Goal: Task Accomplishment & Management: Manage account settings

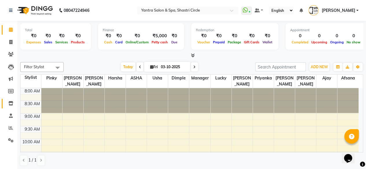
click at [7, 107] on link "Inventory" at bounding box center [9, 104] width 14 height 10
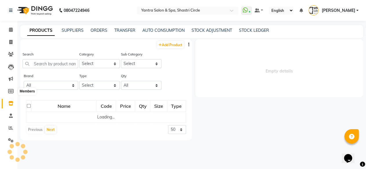
select select
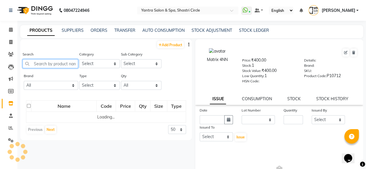
click at [52, 63] on input "text" at bounding box center [50, 63] width 55 height 9
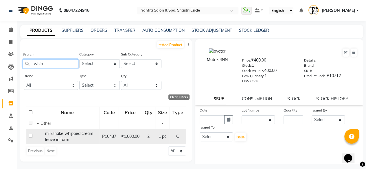
type input "whip"
click at [76, 138] on div "milkshake whipped cream leave in form" at bounding box center [67, 137] width 62 height 12
select select
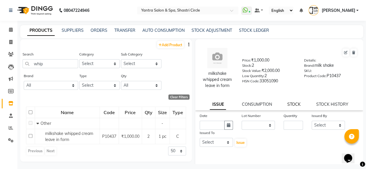
click at [292, 104] on link "STOCK" at bounding box center [293, 104] width 13 height 5
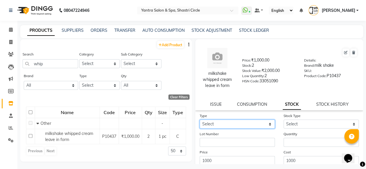
drag, startPoint x: 234, startPoint y: 123, endPoint x: 225, endPoint y: 128, distance: 10.1
click at [234, 123] on select "Select In Out" at bounding box center [236, 124] width 75 height 9
select select "in"
click at [199, 120] on select "Select In Out" at bounding box center [236, 124] width 75 height 9
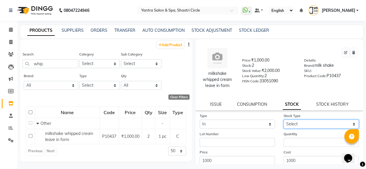
drag, startPoint x: 294, startPoint y: 124, endPoint x: 294, endPoint y: 128, distance: 4.3
click at [294, 124] on select "Select New Stock Adjustment Return Other" at bounding box center [320, 124] width 75 height 9
select select "new stock"
click at [283, 120] on select "Select New Stock Adjustment Return Other" at bounding box center [320, 124] width 75 height 9
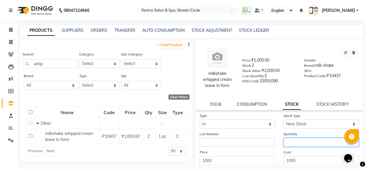
click at [294, 140] on input "number" at bounding box center [320, 142] width 75 height 9
type input "3"
click at [297, 148] on form "Type Select In Out Stock Type Select New Stock Adjustment Return Other Lot Numb…" at bounding box center [278, 154] width 159 height 82
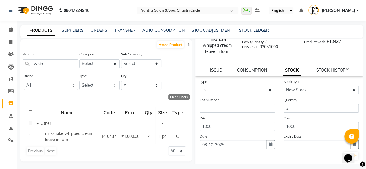
scroll to position [64, 0]
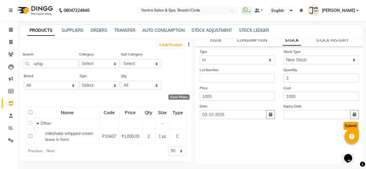
click at [343, 125] on button "Submit" at bounding box center [350, 126] width 15 height 8
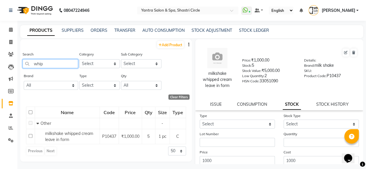
click at [68, 68] on input "whip" at bounding box center [50, 63] width 55 height 9
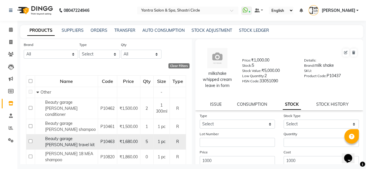
scroll to position [58, 0]
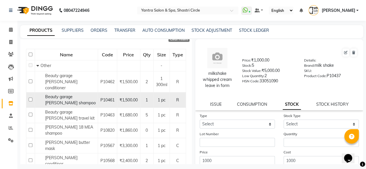
type input "shea"
click at [79, 96] on div "Beauty garage Shea shampoo" at bounding box center [66, 100] width 60 height 12
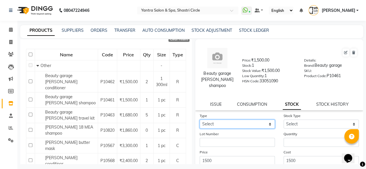
click at [225, 120] on select "Select In Out" at bounding box center [236, 124] width 75 height 9
select select "in"
click at [199, 120] on select "Select In Out" at bounding box center [236, 124] width 75 height 9
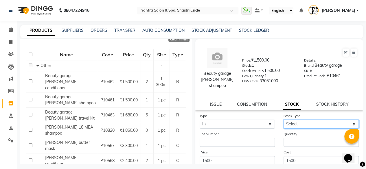
click at [297, 120] on select "Select New Stock Adjustment Return Other" at bounding box center [320, 124] width 75 height 9
select select "new stock"
click at [283, 120] on select "Select New Stock Adjustment Return Other" at bounding box center [320, 124] width 75 height 9
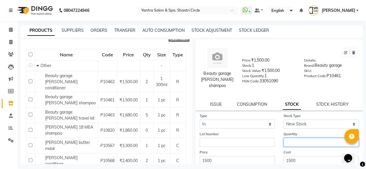
click at [294, 138] on input "number" at bounding box center [320, 142] width 75 height 9
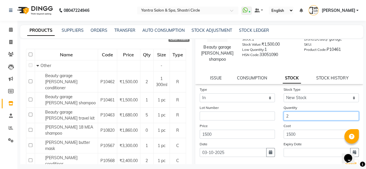
scroll to position [59, 0]
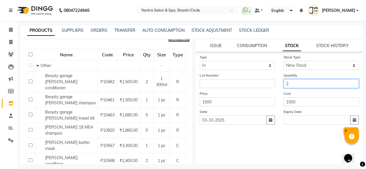
type input "2"
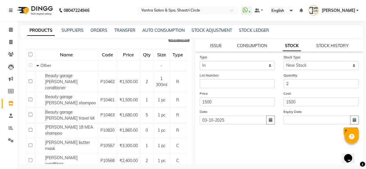
click at [343, 127] on button "Submit" at bounding box center [350, 131] width 15 height 8
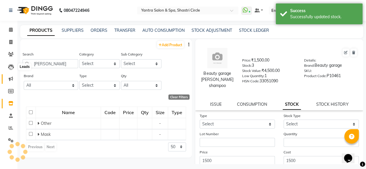
scroll to position [0, 0]
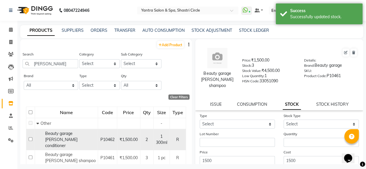
click at [65, 140] on span "Beauty garage Shea conditioner" at bounding box center [61, 139] width 32 height 17
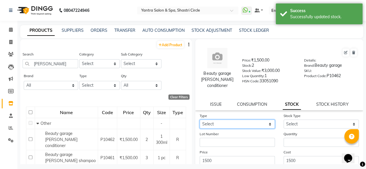
click at [210, 123] on select "Select In Out" at bounding box center [236, 124] width 75 height 9
select select "in"
click at [199, 120] on select "Select In Out" at bounding box center [236, 124] width 75 height 9
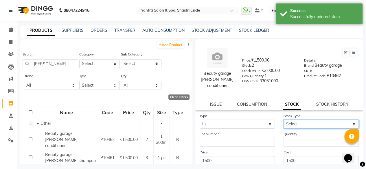
drag, startPoint x: 295, startPoint y: 117, endPoint x: 295, endPoint y: 123, distance: 5.2
click at [295, 120] on select "Select New Stock Adjustment Return Other" at bounding box center [320, 124] width 75 height 9
select select "new stock"
click at [283, 120] on select "Select New Stock Adjustment Return Other" at bounding box center [320, 124] width 75 height 9
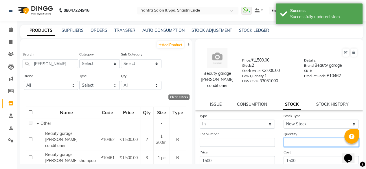
click at [293, 138] on input "number" at bounding box center [320, 142] width 75 height 9
type input "1"
click at [292, 149] on div "Cost 1500" at bounding box center [321, 157] width 84 height 16
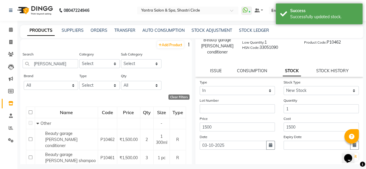
scroll to position [59, 0]
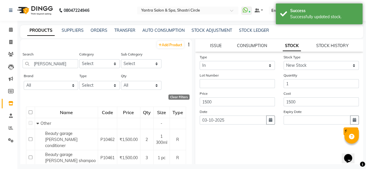
click at [343, 127] on button "Submit" at bounding box center [350, 131] width 15 height 8
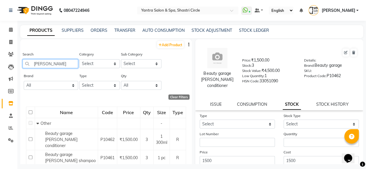
click at [47, 60] on input "shea" at bounding box center [50, 63] width 55 height 9
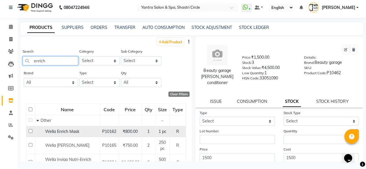
scroll to position [3, 0]
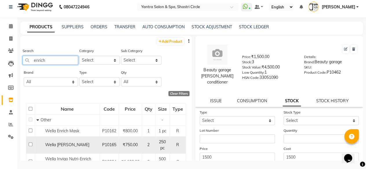
type input "enrich"
click at [78, 144] on span "Wella Enrich Shampoo" at bounding box center [67, 144] width 44 height 5
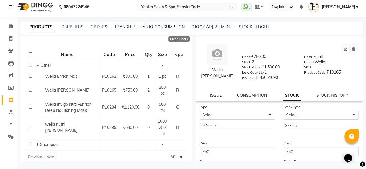
scroll to position [58, 0]
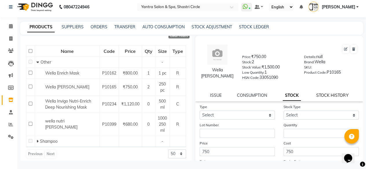
click at [331, 94] on link "STOCK HISTORY" at bounding box center [332, 95] width 32 height 5
select select "all"
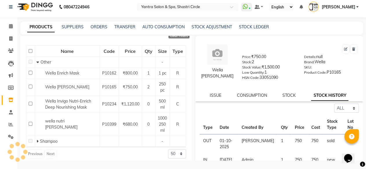
scroll to position [29, 0]
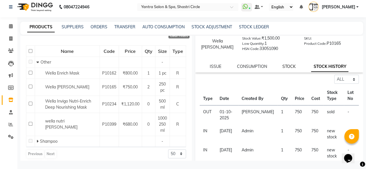
click at [284, 67] on link "STOCK" at bounding box center [288, 66] width 13 height 5
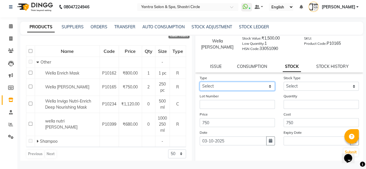
drag, startPoint x: 240, startPoint y: 89, endPoint x: 236, endPoint y: 90, distance: 3.5
click at [240, 89] on select "Select In Out" at bounding box center [236, 86] width 75 height 9
select select "in"
click at [199, 82] on select "Select In Out" at bounding box center [236, 86] width 75 height 9
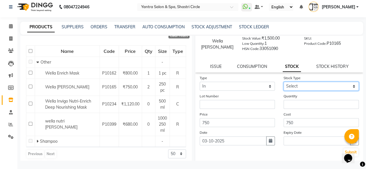
drag, startPoint x: 298, startPoint y: 85, endPoint x: 299, endPoint y: 88, distance: 3.4
click at [298, 85] on select "Select New Stock Adjustment Return Other" at bounding box center [320, 86] width 75 height 9
select select "new stock"
click at [283, 82] on select "Select New Stock Adjustment Return Other" at bounding box center [320, 86] width 75 height 9
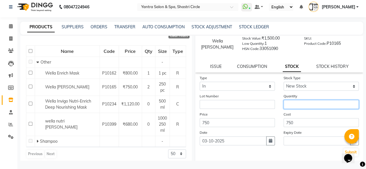
click at [299, 103] on input "number" at bounding box center [320, 104] width 75 height 9
type input "2"
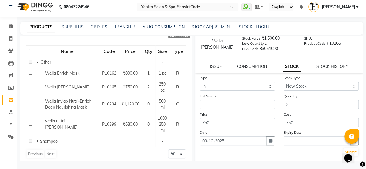
click at [299, 112] on div "Cost 750" at bounding box center [321, 119] width 84 height 16
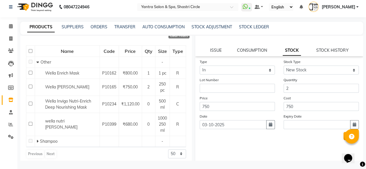
scroll to position [59, 0]
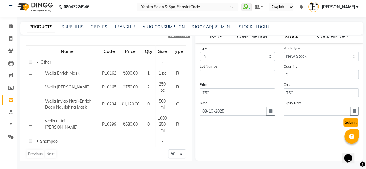
click at [348, 121] on button "Submit" at bounding box center [350, 122] width 15 height 8
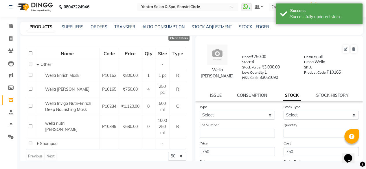
scroll to position [58, 0]
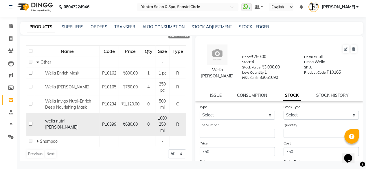
click at [75, 122] on span "wella nutri enrich shampoo" at bounding box center [61, 123] width 32 height 11
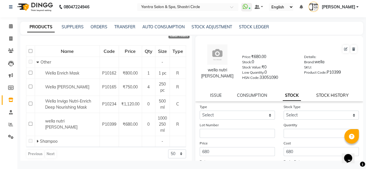
click at [324, 95] on link "STOCK HISTORY" at bounding box center [332, 95] width 32 height 5
select select "all"
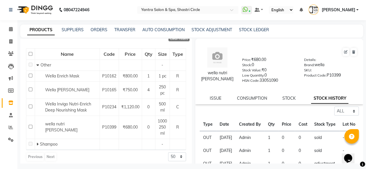
scroll to position [0, 0]
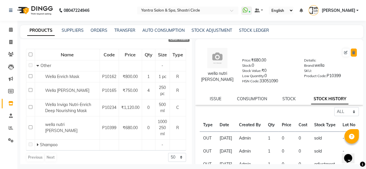
click at [350, 54] on button at bounding box center [353, 53] width 6 height 8
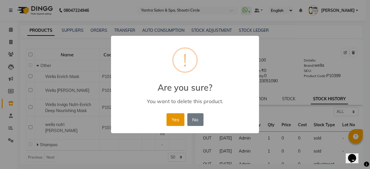
click at [174, 120] on button "Yes" at bounding box center [175, 119] width 18 height 13
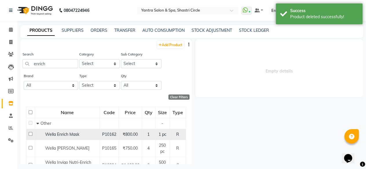
click at [86, 134] on div "Wella Enrich Mask" at bounding box center [67, 134] width 62 height 6
select select "all"
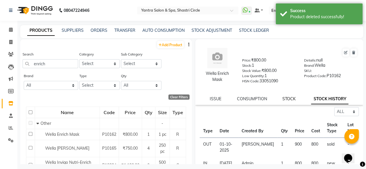
click at [287, 98] on link "STOCK" at bounding box center [288, 98] width 13 height 5
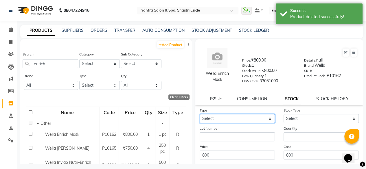
drag, startPoint x: 244, startPoint y: 115, endPoint x: 240, endPoint y: 123, distance: 9.1
click at [243, 116] on select "Select In Out" at bounding box center [236, 118] width 75 height 9
select select "in"
click at [199, 114] on select "Select In Out" at bounding box center [236, 118] width 75 height 9
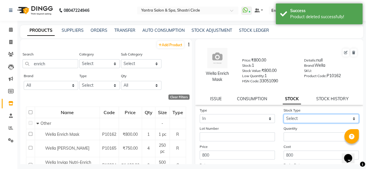
drag, startPoint x: 293, startPoint y: 118, endPoint x: 293, endPoint y: 122, distance: 4.3
click at [293, 118] on select "Select New Stock Adjustment Return Other" at bounding box center [320, 118] width 75 height 9
select select "new stock"
click at [283, 114] on select "Select New Stock Adjustment Return Other" at bounding box center [320, 118] width 75 height 9
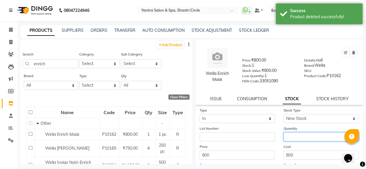
click at [292, 135] on input "number" at bounding box center [320, 136] width 75 height 9
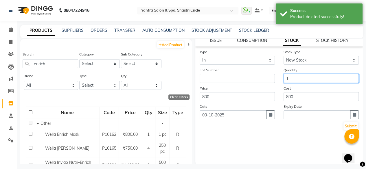
scroll to position [59, 0]
type input "1"
click at [343, 127] on button "Submit" at bounding box center [350, 126] width 15 height 8
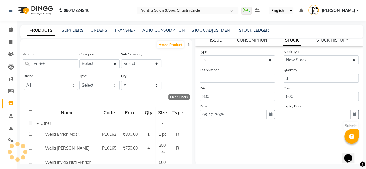
scroll to position [0, 0]
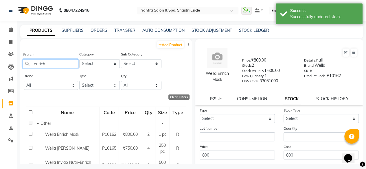
click at [43, 66] on input "enrich" at bounding box center [50, 63] width 55 height 9
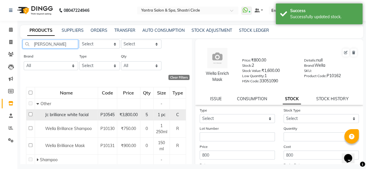
scroll to position [29, 0]
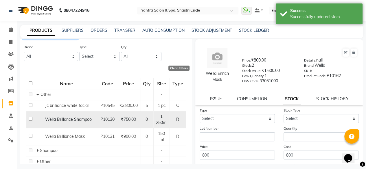
type input "brill"
click at [69, 120] on div "Wella Brillance Shampoo" at bounding box center [66, 119] width 60 height 6
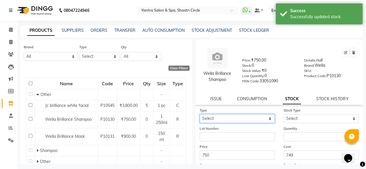
drag, startPoint x: 246, startPoint y: 116, endPoint x: 236, endPoint y: 122, distance: 11.3
click at [245, 117] on select "Select In Out" at bounding box center [236, 118] width 75 height 9
select select "in"
click at [199, 114] on select "Select In Out" at bounding box center [236, 118] width 75 height 9
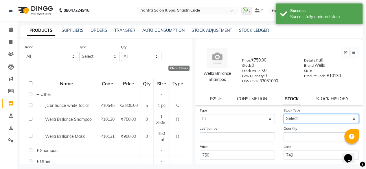
click at [292, 122] on select "Select New Stock Adjustment Return Other" at bounding box center [320, 118] width 75 height 9
select select "new stock"
click at [283, 114] on select "Select New Stock Adjustment Return Other" at bounding box center [320, 118] width 75 height 9
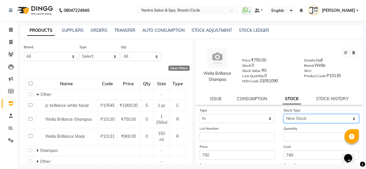
click at [292, 120] on select "Select New Stock Adjustment Return Other" at bounding box center [320, 118] width 75 height 9
click at [283, 114] on select "Select New Stock Adjustment Return Other" at bounding box center [320, 118] width 75 height 9
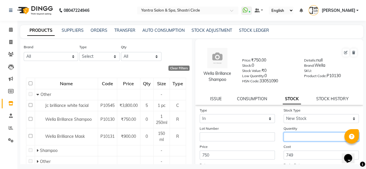
click at [291, 138] on input "number" at bounding box center [320, 136] width 75 height 9
type input "1"
click at [294, 144] on div "Cost 749" at bounding box center [321, 152] width 84 height 16
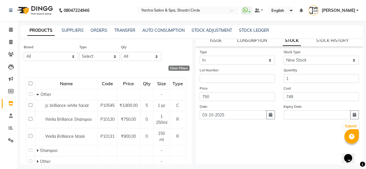
scroll to position [59, 0]
click at [343, 125] on button "Submit" at bounding box center [350, 126] width 15 height 8
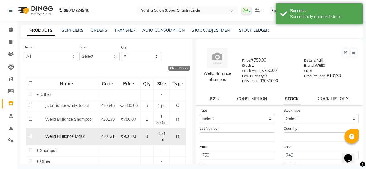
scroll to position [49, 0]
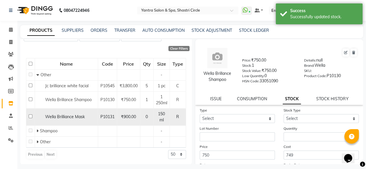
click at [73, 118] on span "Wella Brilliance Mask" at bounding box center [65, 116] width 40 height 5
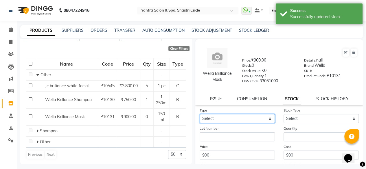
click at [227, 120] on select "Select In Out" at bounding box center [236, 118] width 75 height 9
select select "in"
click at [199, 114] on select "Select In Out" at bounding box center [236, 118] width 75 height 9
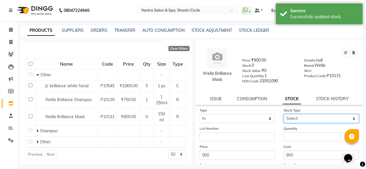
click at [293, 117] on select "Select New Stock Adjustment Return Other" at bounding box center [320, 118] width 75 height 9
select select "new stock"
click at [283, 114] on select "Select New Stock Adjustment Return Other" at bounding box center [320, 118] width 75 height 9
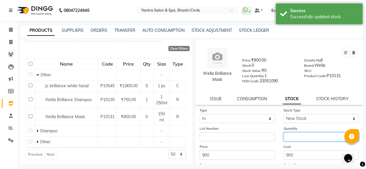
click at [293, 135] on input "number" at bounding box center [320, 136] width 75 height 9
type input "1"
click at [302, 144] on div "Cost 900" at bounding box center [321, 152] width 84 height 16
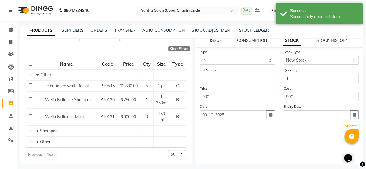
scroll to position [59, 0]
click at [345, 124] on button "Submit" at bounding box center [350, 126] width 15 height 8
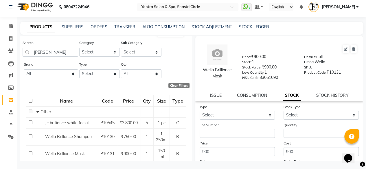
scroll to position [0, 0]
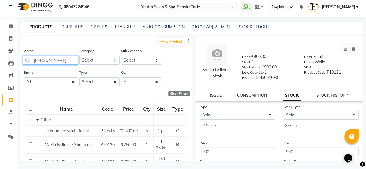
click at [58, 58] on input "brill" at bounding box center [50, 60] width 55 height 9
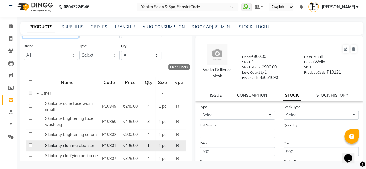
scroll to position [58, 0]
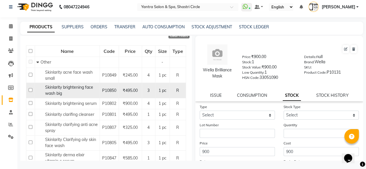
type input "skinlarity"
click at [74, 90] on div "Skinlarity brightening face wash big" at bounding box center [67, 90] width 62 height 12
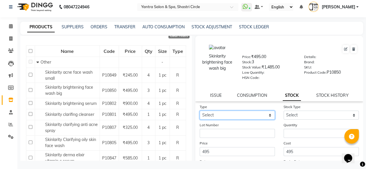
click at [215, 114] on select "Select In Out" at bounding box center [236, 115] width 75 height 9
select select "in"
click at [199, 111] on select "Select In Out" at bounding box center [236, 115] width 75 height 9
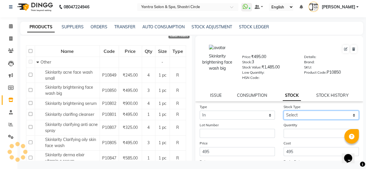
click at [303, 118] on select "Select New Stock Adjustment Return Other" at bounding box center [320, 115] width 75 height 9
select select "new stock"
click at [283, 111] on select "Select New Stock Adjustment Return Other" at bounding box center [320, 115] width 75 height 9
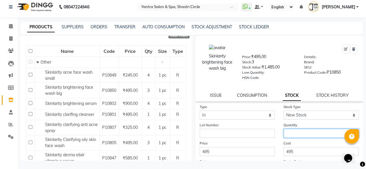
click at [293, 135] on input "number" at bounding box center [320, 133] width 75 height 9
type input "2"
click at [291, 141] on div "Cost 495" at bounding box center [321, 148] width 84 height 16
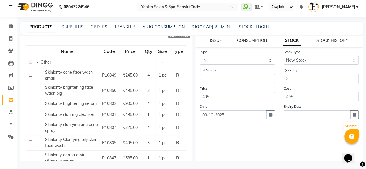
scroll to position [59, 0]
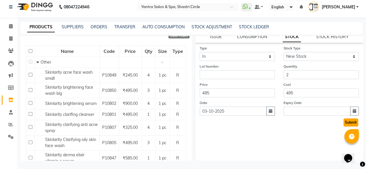
click at [344, 122] on button "Submit" at bounding box center [350, 122] width 15 height 8
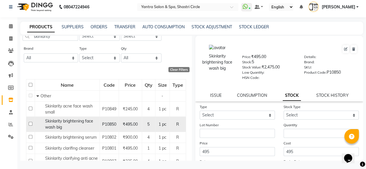
scroll to position [58, 0]
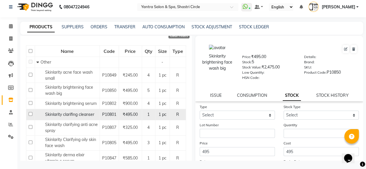
click at [73, 117] on span "Skinlarity clarifing cleanser" at bounding box center [69, 114] width 49 height 5
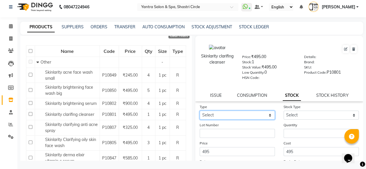
drag, startPoint x: 235, startPoint y: 119, endPoint x: 218, endPoint y: 119, distance: 17.3
click at [235, 119] on select "Select In Out" at bounding box center [236, 115] width 75 height 9
select select "in"
click at [199, 111] on select "Select In Out" at bounding box center [236, 115] width 75 height 9
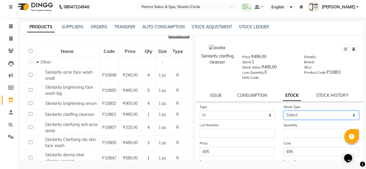
click at [300, 117] on select "Select New Stock Adjustment Return Other" at bounding box center [320, 115] width 75 height 9
select select "new stock"
click at [283, 111] on select "Select New Stock Adjustment Return Other" at bounding box center [320, 115] width 75 height 9
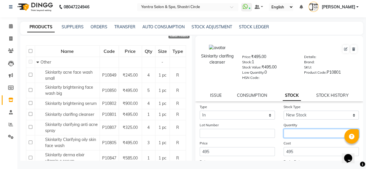
click at [301, 132] on input "number" at bounding box center [320, 133] width 75 height 9
type input "3"
click at [294, 142] on div "Cost 495" at bounding box center [321, 148] width 84 height 16
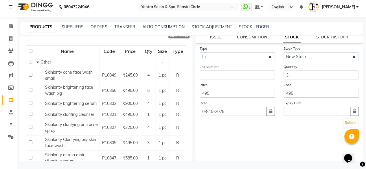
scroll to position [59, 0]
click at [344, 123] on button "Submit" at bounding box center [350, 122] width 15 height 8
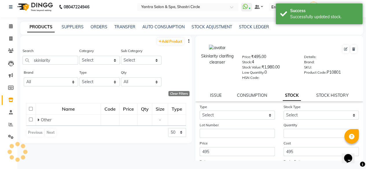
scroll to position [0, 0]
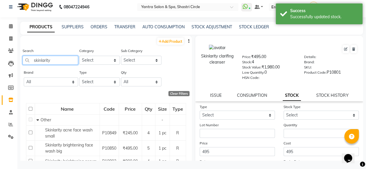
click at [46, 61] on input "skinlarity" at bounding box center [50, 60] width 55 height 9
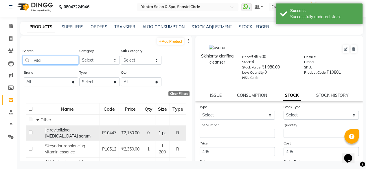
scroll to position [44, 0]
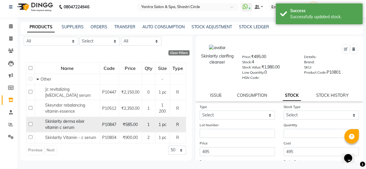
type input "vita"
click at [71, 121] on span "Skinlarity derma elixir vitamin c serum" at bounding box center [64, 124] width 39 height 11
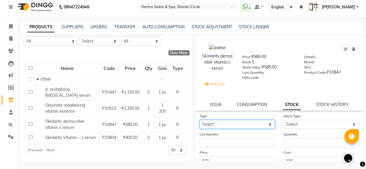
drag, startPoint x: 222, startPoint y: 124, endPoint x: 221, endPoint y: 128, distance: 4.1
click at [222, 124] on select "Select In Out" at bounding box center [236, 124] width 75 height 9
select select "in"
click at [199, 120] on select "Select In Out" at bounding box center [236, 124] width 75 height 9
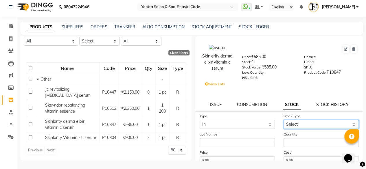
click at [304, 126] on select "Select New Stock Adjustment Return Other" at bounding box center [320, 124] width 75 height 9
select select "new stock"
click at [283, 120] on select "Select New Stock Adjustment Return Other" at bounding box center [320, 124] width 75 height 9
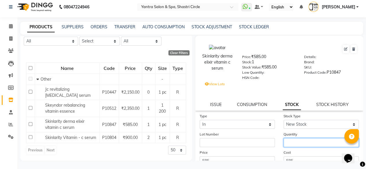
click at [299, 143] on input "number" at bounding box center [320, 142] width 75 height 9
type input "1"
click at [298, 151] on div "Cost 585" at bounding box center [321, 157] width 84 height 16
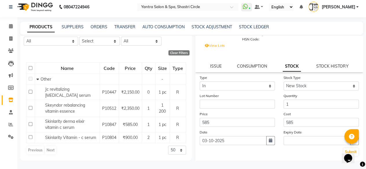
scroll to position [58, 0]
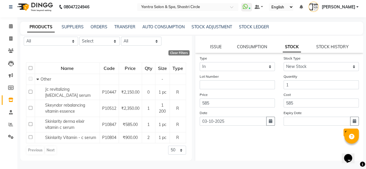
click at [343, 130] on button "Submit" at bounding box center [350, 133] width 15 height 8
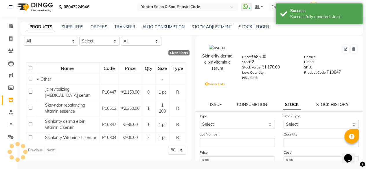
scroll to position [0, 0]
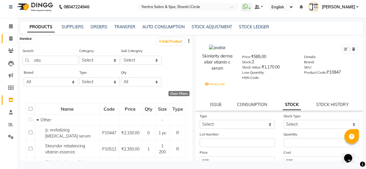
click at [11, 38] on icon at bounding box center [10, 38] width 3 height 4
select select "154"
select select "service"
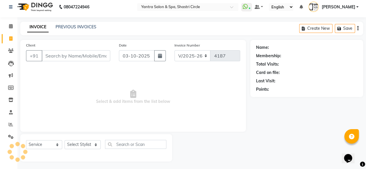
scroll to position [4, 0]
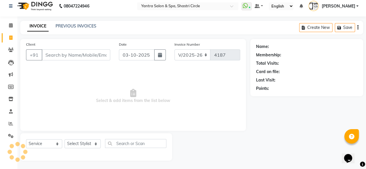
click at [68, 55] on input "Client" at bounding box center [76, 54] width 68 height 11
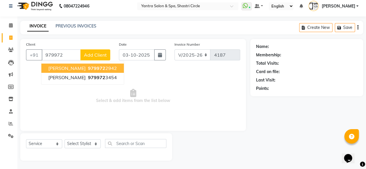
click at [88, 68] on span "979972" at bounding box center [96, 68] width 17 height 6
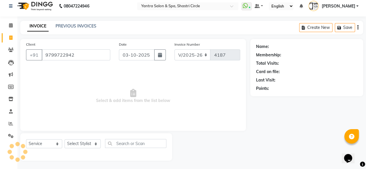
type input "9799722942"
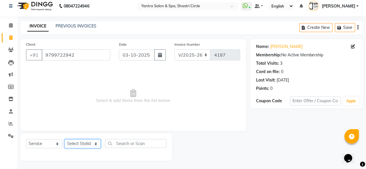
click at [87, 141] on select "Select Stylist Afsana Ajay Arvind ASHA Dimple Harsha Hemlata Latika lucky Manag…" at bounding box center [82, 143] width 36 height 9
select select "8429"
click at [64, 139] on select "Select Stylist Afsana Ajay Arvind ASHA Dimple Harsha Hemlata Latika lucky Manag…" at bounding box center [82, 143] width 36 height 9
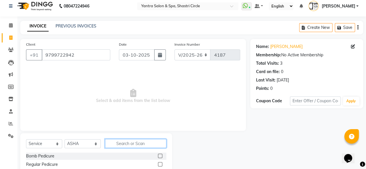
click at [120, 143] on input "text" at bounding box center [135, 143] width 61 height 9
type input "thre"
click at [160, 156] on label at bounding box center [160, 156] width 4 height 4
click at [160, 156] on input "checkbox" at bounding box center [160, 156] width 4 height 4
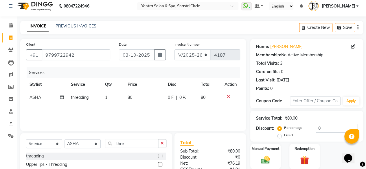
checkbox input "false"
click at [142, 94] on td "80" at bounding box center [144, 97] width 40 height 13
select select "8429"
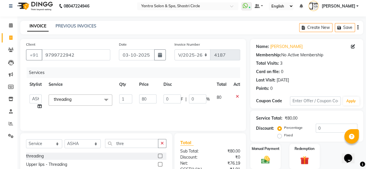
click at [144, 101] on input "80" at bounding box center [147, 98] width 17 height 9
type input "120"
click at [162, 115] on div "Services Stylist Service Qty Price Disc Total Action Afsana Ajay Arvind ASHA Di…" at bounding box center [133, 96] width 214 height 58
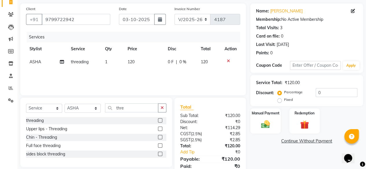
scroll to position [62, 0]
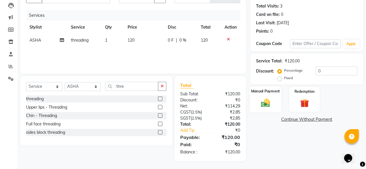
click at [263, 106] on img at bounding box center [265, 102] width 15 height 10
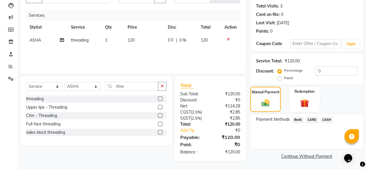
click at [292, 119] on span "Bank" at bounding box center [297, 119] width 11 height 7
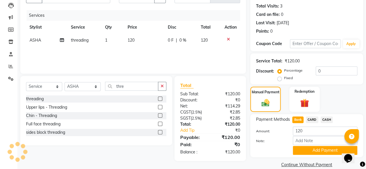
drag, startPoint x: 306, startPoint y: 149, endPoint x: 313, endPoint y: 149, distance: 6.4
click at [307, 148] on button "Add Payment" at bounding box center [324, 150] width 64 height 9
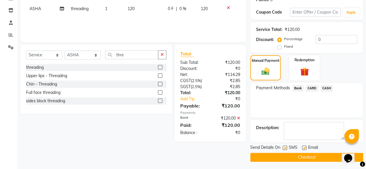
scroll to position [94, 0]
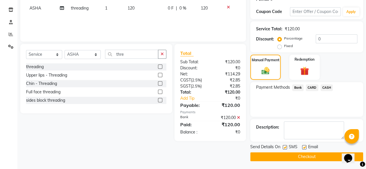
click at [315, 156] on button "Checkout" at bounding box center [306, 156] width 113 height 9
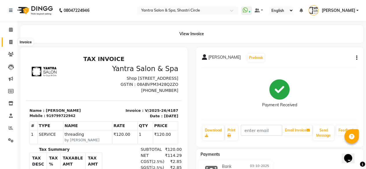
click at [13, 40] on span at bounding box center [11, 42] width 10 height 7
select select "service"
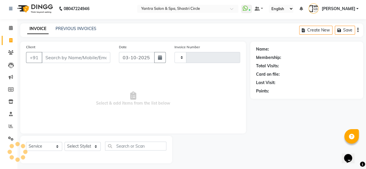
type input "4188"
select select "154"
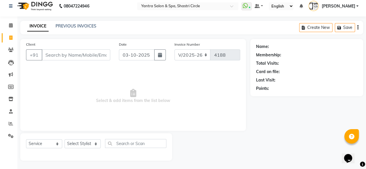
click at [70, 51] on input "Client" at bounding box center [76, 54] width 68 height 11
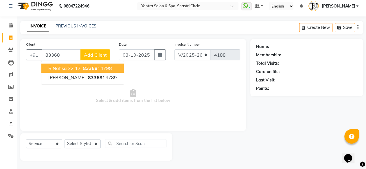
click at [69, 69] on span "B Nafisa 22 17" at bounding box center [64, 68] width 32 height 6
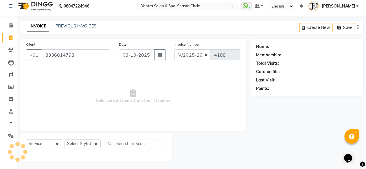
type input "8336814798"
select select "1: Object"
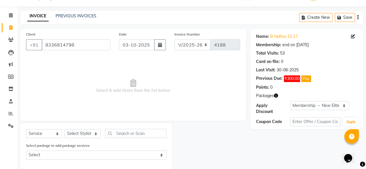
scroll to position [24, 0]
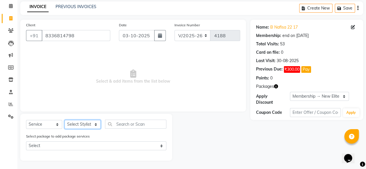
click at [84, 122] on select "Select Stylist Afsana Ajay Arvind ASHA Dimple Harsha Hemlata Latika lucky Manag…" at bounding box center [82, 124] width 36 height 9
select select "44024"
click at [64, 120] on select "Select Stylist Afsana Ajay Arvind ASHA Dimple Harsha Hemlata Latika lucky Manag…" at bounding box center [82, 124] width 36 height 9
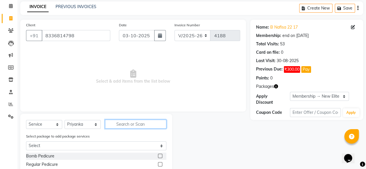
click at [132, 126] on input "text" at bounding box center [135, 124] width 61 height 9
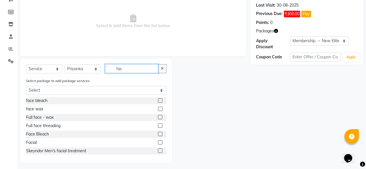
scroll to position [81, 0]
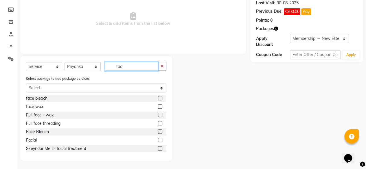
type input "fac"
click at [158, 106] on label at bounding box center [160, 106] width 4 height 4
click at [158, 106] on input "checkbox" at bounding box center [160, 107] width 4 height 4
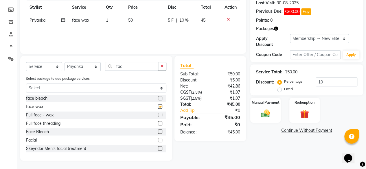
checkbox input "false"
click at [140, 23] on td "50" at bounding box center [145, 20] width 40 height 13
select select "44024"
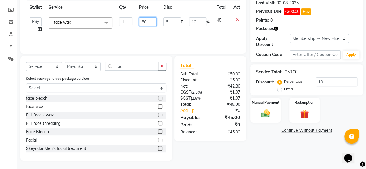
click at [140, 23] on input "50" at bounding box center [147, 21] width 17 height 9
type input "750"
click at [140, 39] on div "Services Stylist Service Qty Price Disc Total Action Afsana Ajay Arvind ASHA Di…" at bounding box center [133, 19] width 214 height 58
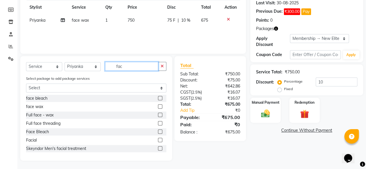
click at [130, 63] on input "fac" at bounding box center [131, 66] width 53 height 9
click at [129, 63] on input "fac" at bounding box center [131, 66] width 53 height 9
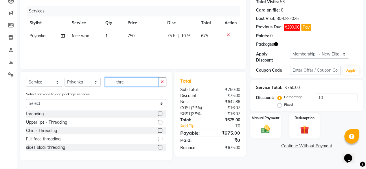
scroll to position [66, 0]
type input "thre"
drag, startPoint x: 159, startPoint y: 113, endPoint x: 145, endPoint y: 82, distance: 33.9
click at [159, 113] on label at bounding box center [160, 114] width 4 height 4
click at [159, 113] on input "checkbox" at bounding box center [160, 114] width 4 height 4
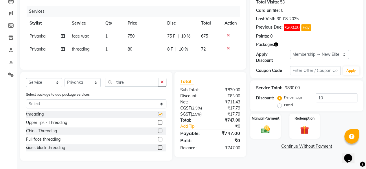
checkbox input "false"
click at [147, 48] on td "80" at bounding box center [144, 49] width 40 height 13
select select "44024"
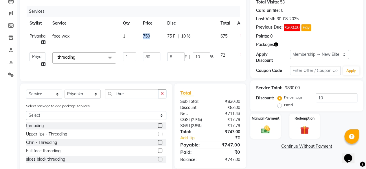
click at [147, 48] on td "750" at bounding box center [151, 39] width 24 height 19
select select "44024"
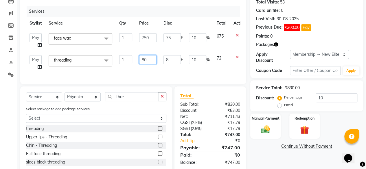
click at [148, 62] on input "80" at bounding box center [147, 59] width 17 height 9
click at [149, 62] on input "80" at bounding box center [147, 59] width 17 height 9
type input "200"
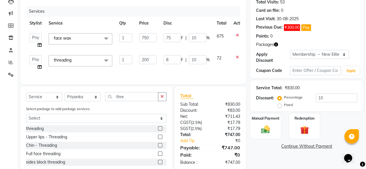
click at [140, 68] on td "200" at bounding box center [148, 63] width 24 height 22
select select "44024"
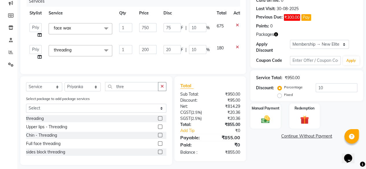
scroll to position [84, 0]
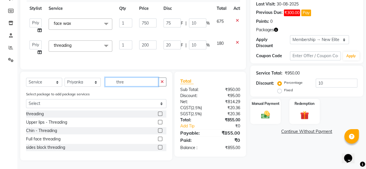
click at [125, 81] on input "thre" at bounding box center [131, 81] width 53 height 9
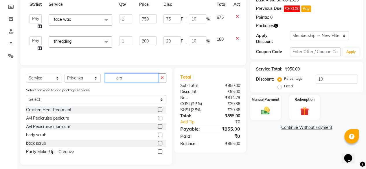
scroll to position [80, 0]
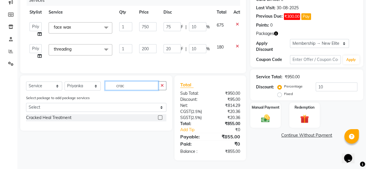
type input "crac"
click at [161, 118] on label at bounding box center [160, 117] width 4 height 4
click at [161, 118] on input "checkbox" at bounding box center [160, 118] width 4 height 4
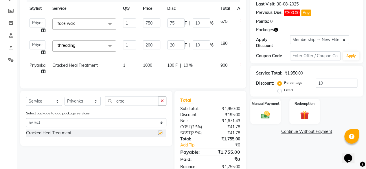
checkbox input "false"
click at [155, 67] on td "1000" at bounding box center [151, 68] width 24 height 19
select select "44024"
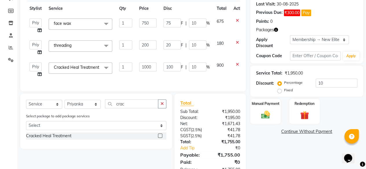
click at [155, 67] on input "1000" at bounding box center [147, 66] width 17 height 9
type input "2000"
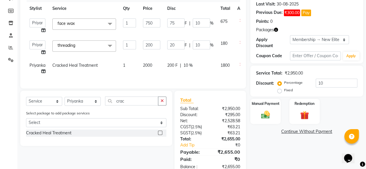
click at [142, 75] on td "2000" at bounding box center [151, 68] width 24 height 19
select select "44024"
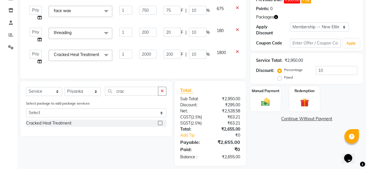
scroll to position [105, 0]
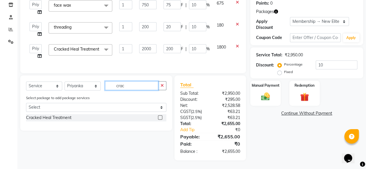
click at [135, 87] on input "crac" at bounding box center [131, 85] width 53 height 9
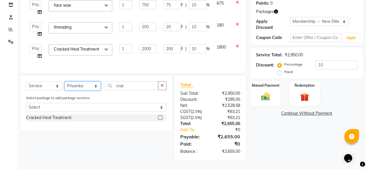
click at [84, 86] on select "Select Stylist Afsana Ajay Arvind ASHA Dimple Harsha Hemlata Latika lucky Manag…" at bounding box center [82, 85] width 36 height 9
select select "44020"
click at [64, 82] on select "Select Stylist Afsana Ajay Arvind ASHA Dimple Harsha Hemlata Latika lucky Manag…" at bounding box center [82, 85] width 36 height 9
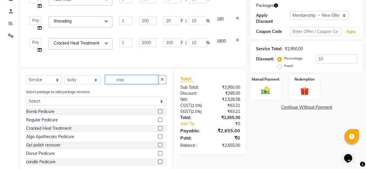
click at [123, 84] on input "crac" at bounding box center [131, 79] width 53 height 9
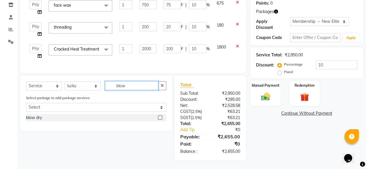
type input "blow"
click at [160, 118] on label at bounding box center [160, 117] width 4 height 4
click at [160, 118] on input "checkbox" at bounding box center [160, 118] width 4 height 4
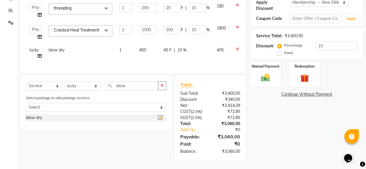
checkbox input "false"
click at [269, 72] on img at bounding box center [265, 77] width 15 height 10
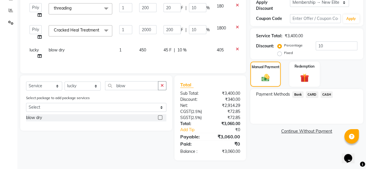
click at [329, 91] on span "CASH" at bounding box center [326, 94] width 12 height 7
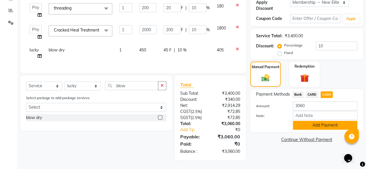
click at [320, 121] on button "Add Payment" at bounding box center [324, 125] width 64 height 9
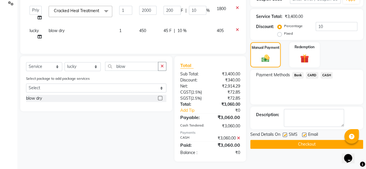
scroll to position [144, 0]
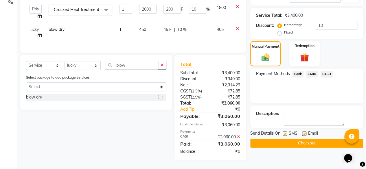
click at [315, 139] on button "Checkout" at bounding box center [306, 143] width 113 height 9
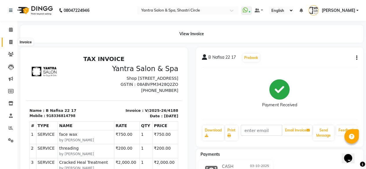
click at [13, 44] on span at bounding box center [11, 42] width 10 height 7
select select "service"
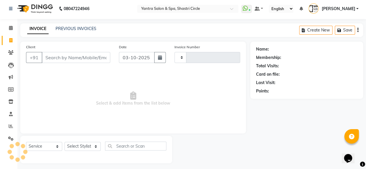
type input "4189"
select select "154"
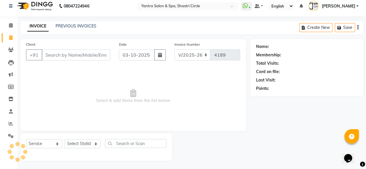
click at [84, 53] on input "Client" at bounding box center [76, 54] width 68 height 11
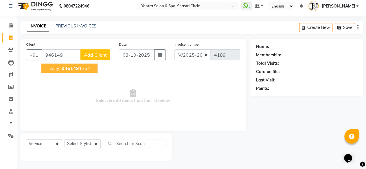
click at [79, 67] on ngb-highlight "946149 1731" at bounding box center [75, 68] width 30 height 6
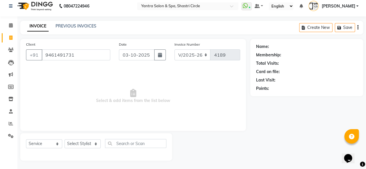
type input "9461491731"
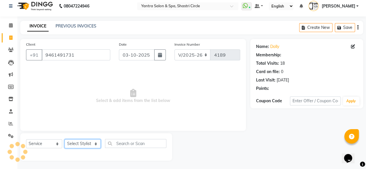
click at [78, 143] on select "Select Stylist Afsana Ajay Arvind ASHA Dimple Harsha Hemlata Latika lucky Manag…" at bounding box center [82, 143] width 36 height 9
select select "18135"
click at [64, 139] on select "Select Stylist Afsana Ajay Arvind ASHA Dimple Harsha Hemlata Latika lucky Manag…" at bounding box center [82, 143] width 36 height 9
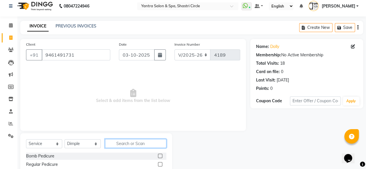
click at [129, 144] on input "text" at bounding box center [135, 143] width 61 height 9
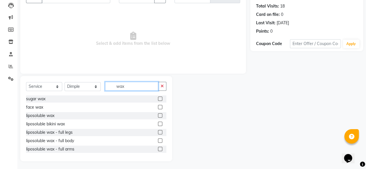
scroll to position [62, 0]
type input "wax"
click at [158, 113] on label at bounding box center [160, 115] width 4 height 4
click at [158, 113] on input "checkbox" at bounding box center [160, 115] width 4 height 4
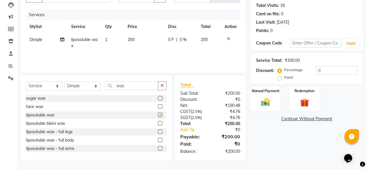
checkbox input "false"
click at [148, 42] on td "200" at bounding box center [144, 42] width 40 height 19
select select "18135"
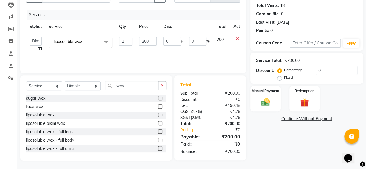
click at [148, 42] on input "200" at bounding box center [147, 41] width 17 height 9
type input "1600"
drag, startPoint x: 151, startPoint y: 53, endPoint x: 138, endPoint y: 64, distance: 16.8
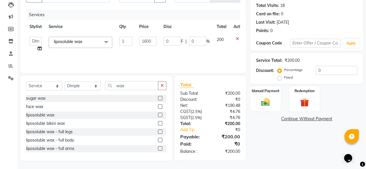
click at [151, 53] on div "Services Stylist Service Qty Price Disc Total Action Afsana Ajay Arvind ASHA Di…" at bounding box center [133, 39] width 214 height 58
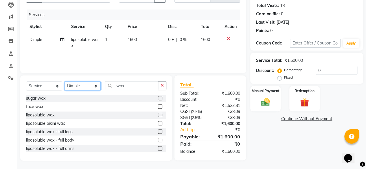
click at [68, 86] on select "Select Stylist Afsana Ajay Arvind ASHA Dimple Harsha Hemlata Latika lucky Manag…" at bounding box center [82, 85] width 36 height 9
select select "8429"
click at [64, 81] on select "Select Stylist Afsana Ajay Arvind ASHA Dimple Harsha Hemlata Latika lucky Manag…" at bounding box center [82, 85] width 36 height 9
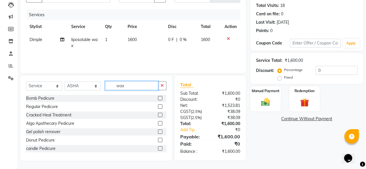
click at [131, 88] on input "wax" at bounding box center [131, 85] width 53 height 9
click at [131, 88] on input "t" at bounding box center [131, 85] width 53 height 9
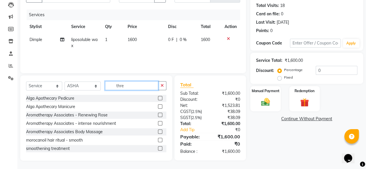
scroll to position [62, 0]
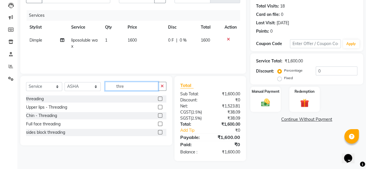
type input "thre"
click at [161, 100] on label at bounding box center [160, 99] width 4 height 4
click at [161, 100] on input "checkbox" at bounding box center [160, 99] width 4 height 4
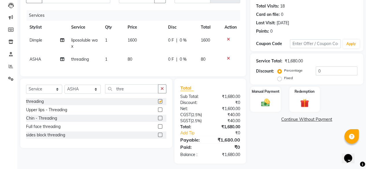
checkbox input "false"
click at [152, 62] on td "80" at bounding box center [144, 59] width 40 height 13
select select "8429"
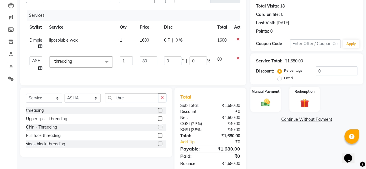
click at [152, 62] on input "80" at bounding box center [148, 60] width 17 height 9
type input "320"
click at [150, 72] on div "Services Stylist Service Qty Price Disc Total Action Dimple liposoluble wax 1 1…" at bounding box center [133, 44] width 214 height 69
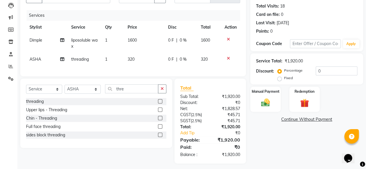
click at [175, 44] on td "0 F | 0 %" at bounding box center [180, 43] width 33 height 19
select select "18135"
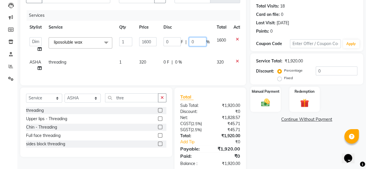
click at [197, 42] on input "0" at bounding box center [197, 41] width 17 height 9
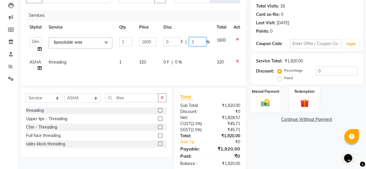
type input "30"
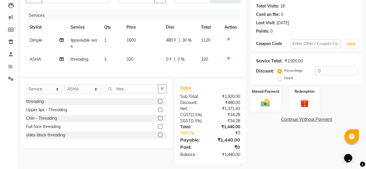
click at [192, 57] on td "0 F | 0 %" at bounding box center [179, 59] width 35 height 13
select select "8429"
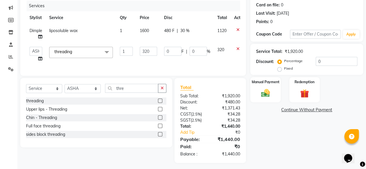
scroll to position [77, 0]
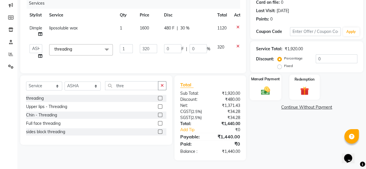
click at [265, 88] on img at bounding box center [265, 90] width 15 height 10
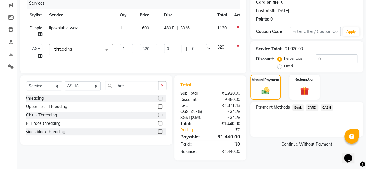
click at [301, 104] on span "Bank" at bounding box center [297, 107] width 11 height 7
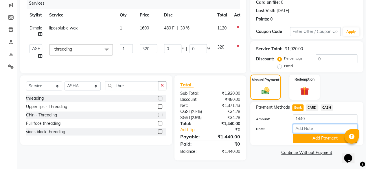
click at [299, 128] on input "Note:" at bounding box center [324, 128] width 64 height 9
click at [304, 134] on button "Add Payment" at bounding box center [324, 138] width 64 height 9
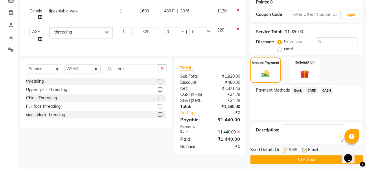
scroll to position [94, 0]
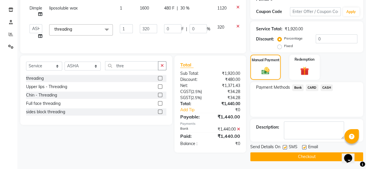
click at [302, 155] on button "Checkout" at bounding box center [306, 156] width 113 height 9
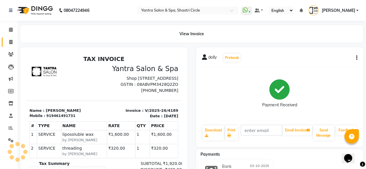
drag, startPoint x: 10, startPoint y: 37, endPoint x: 9, endPoint y: 44, distance: 7.0
click at [10, 40] on li "Invoice" at bounding box center [8, 42] width 17 height 12
click at [9, 44] on icon at bounding box center [10, 42] width 3 height 4
select select "154"
select select "service"
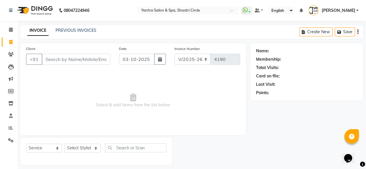
scroll to position [4, 0]
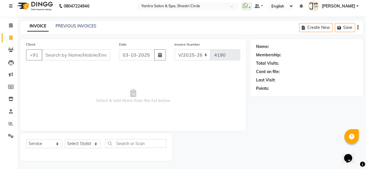
click at [69, 58] on input "Client" at bounding box center [76, 54] width 68 height 11
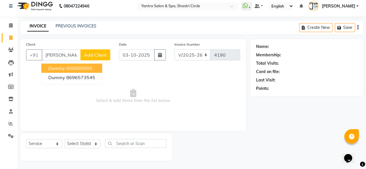
click at [70, 70] on ngb-highlight "000000000" at bounding box center [79, 68] width 26 height 6
type input "000000000"
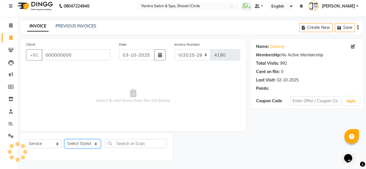
click at [82, 140] on select "Select Stylist Afsana Ajay Arvind ASHA Dimple Harsha Hemlata Latika lucky Manag…" at bounding box center [82, 143] width 36 height 9
select select "44024"
click at [64, 139] on select "Select Stylist Afsana Ajay Arvind ASHA Dimple Harsha Hemlata Latika lucky Manag…" at bounding box center [82, 143] width 36 height 9
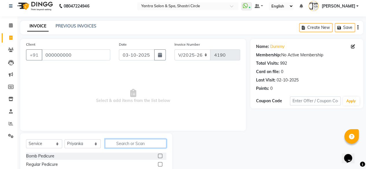
click at [134, 144] on input "text" at bounding box center [135, 143] width 61 height 9
type input "thre"
click at [162, 156] on label at bounding box center [160, 156] width 4 height 4
click at [162, 156] on input "checkbox" at bounding box center [160, 156] width 4 height 4
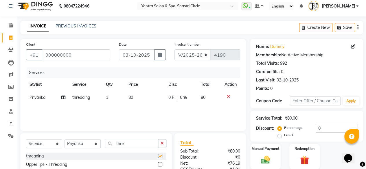
checkbox input "false"
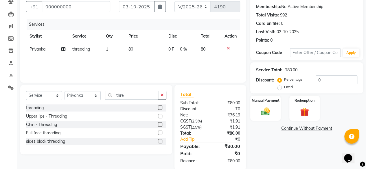
scroll to position [62, 0]
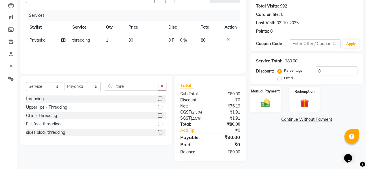
click at [276, 103] on div "Manual Payment" at bounding box center [264, 99] width 31 height 26
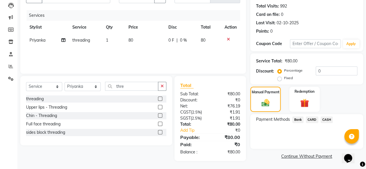
click at [325, 120] on span "CASH" at bounding box center [326, 119] width 12 height 7
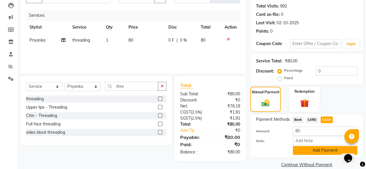
click at [320, 149] on button "Add Payment" at bounding box center [324, 150] width 64 height 9
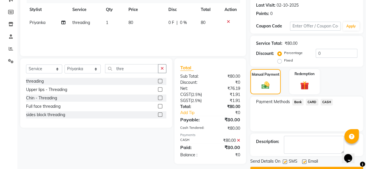
scroll to position [94, 0]
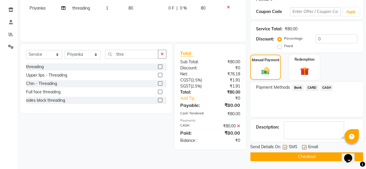
click at [304, 157] on button "Checkout" at bounding box center [306, 156] width 113 height 9
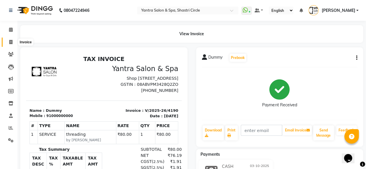
click at [8, 42] on span at bounding box center [11, 42] width 10 height 7
select select "service"
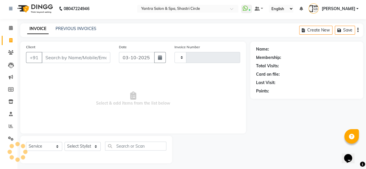
type input "4191"
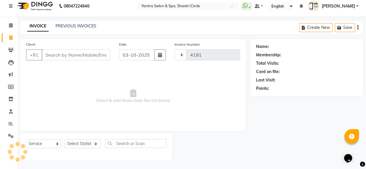
select select "154"
click at [59, 56] on input "Client" at bounding box center [76, 54] width 68 height 11
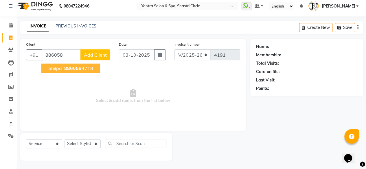
drag, startPoint x: 84, startPoint y: 66, endPoint x: 83, endPoint y: 119, distance: 53.2
click at [84, 67] on ngb-highlight "886058 4718" at bounding box center [78, 68] width 30 height 6
type input "8860584718"
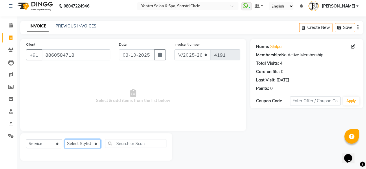
click at [83, 140] on select "Select Stylist Afsana Ajay Arvind ASHA Dimple Harsha Hemlata Latika lucky Manag…" at bounding box center [82, 143] width 36 height 9
select select "44024"
click at [64, 139] on select "Select Stylist Afsana Ajay Arvind ASHA Dimple Harsha Hemlata Latika lucky Manag…" at bounding box center [82, 143] width 36 height 9
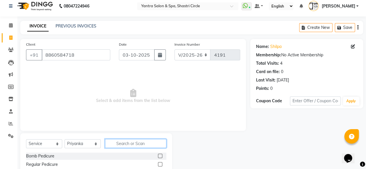
click at [131, 145] on input "text" at bounding box center [135, 143] width 61 height 9
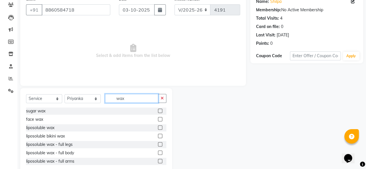
scroll to position [62, 0]
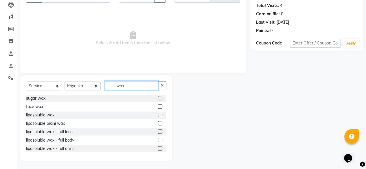
type input "wax"
click at [158, 114] on label at bounding box center [160, 115] width 4 height 4
click at [158, 114] on input "checkbox" at bounding box center [160, 115] width 4 height 4
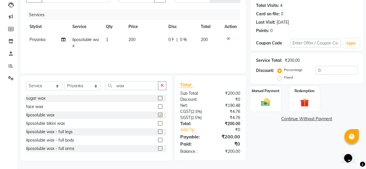
checkbox input "false"
click at [138, 88] on input "wax" at bounding box center [131, 85] width 53 height 9
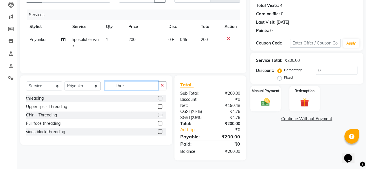
scroll to position [62, 0]
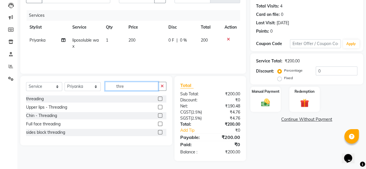
type input "thre"
drag, startPoint x: 160, startPoint y: 107, endPoint x: 155, endPoint y: 97, distance: 11.1
click at [160, 107] on label at bounding box center [160, 107] width 4 height 4
click at [160, 107] on input "checkbox" at bounding box center [160, 107] width 4 height 4
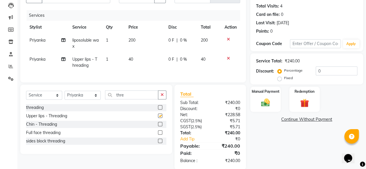
checkbox input "false"
click at [152, 42] on td "200" at bounding box center [145, 43] width 40 height 19
select select "44024"
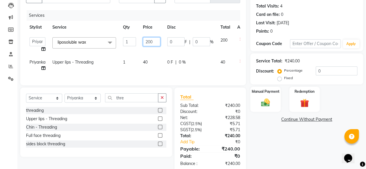
click at [152, 42] on input "200" at bounding box center [151, 41] width 17 height 9
type input "550"
drag, startPoint x: 155, startPoint y: 57, endPoint x: 162, endPoint y: 57, distance: 6.9
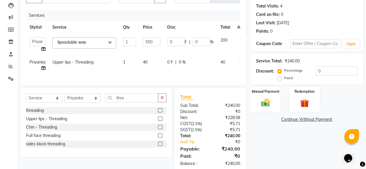
click at [155, 57] on td "40" at bounding box center [151, 65] width 24 height 19
select select "44024"
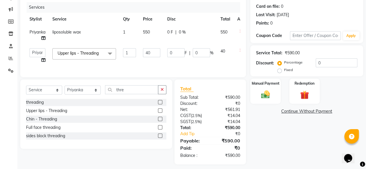
scroll to position [77, 0]
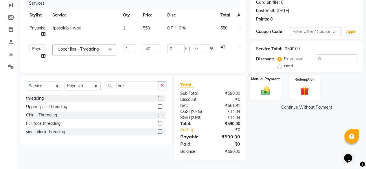
click at [256, 81] on div "Manual Payment" at bounding box center [264, 87] width 31 height 26
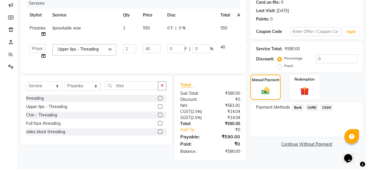
click at [323, 104] on span "CASH" at bounding box center [326, 107] width 12 height 7
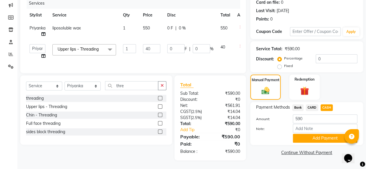
click at [310, 134] on button "Add Payment" at bounding box center [324, 138] width 64 height 9
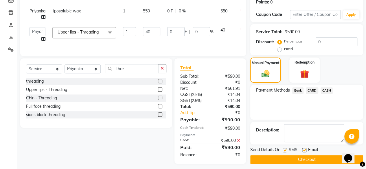
scroll to position [98, 0]
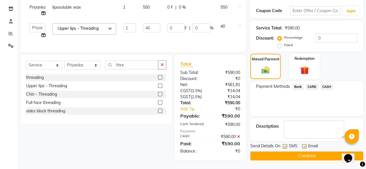
click at [310, 151] on button "Checkout" at bounding box center [306, 155] width 113 height 9
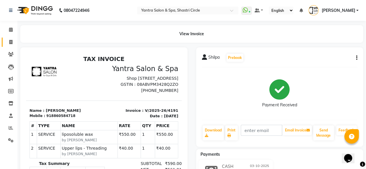
click at [6, 41] on span at bounding box center [11, 42] width 10 height 7
select select "service"
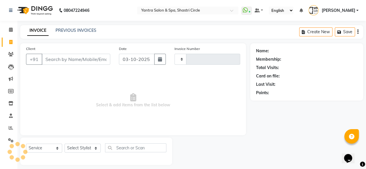
scroll to position [4, 0]
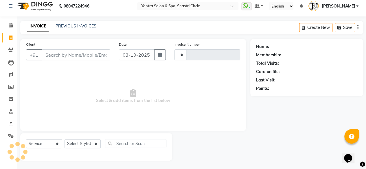
type input "4192"
select select "154"
click at [64, 55] on input "Client" at bounding box center [76, 54] width 68 height 11
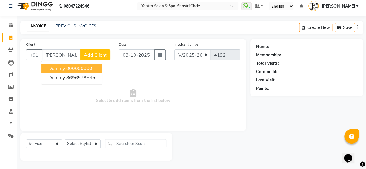
drag, startPoint x: 65, startPoint y: 70, endPoint x: 68, endPoint y: 109, distance: 39.1
click at [65, 71] on button "Dummy 000000000" at bounding box center [71, 68] width 61 height 9
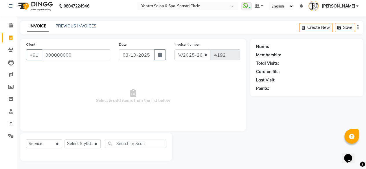
type input "000000000"
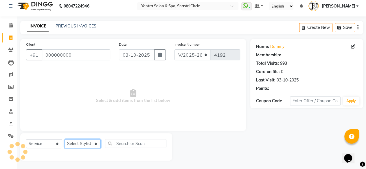
click at [86, 145] on select "Select Stylist Afsana Ajay Arvind ASHA Dimple Harsha Hemlata Latika lucky Manag…" at bounding box center [82, 143] width 36 height 9
select select "4458"
click at [64, 139] on select "Select Stylist Afsana Ajay Arvind ASHA Dimple Harsha Hemlata Latika lucky Manag…" at bounding box center [82, 143] width 36 height 9
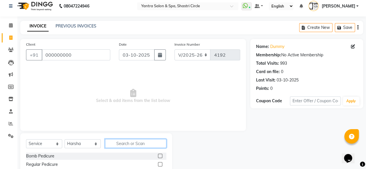
click at [113, 142] on input "text" at bounding box center [135, 143] width 61 height 9
type input "o"
type input "body mas"
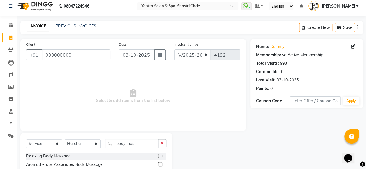
click at [160, 156] on label at bounding box center [160, 156] width 4 height 4
click at [160, 156] on input "checkbox" at bounding box center [160, 156] width 4 height 4
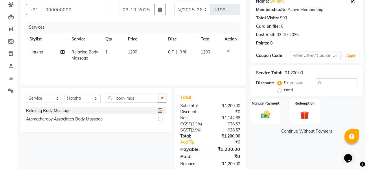
scroll to position [62, 0]
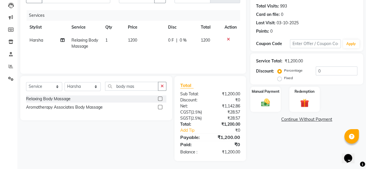
checkbox input "false"
click at [151, 44] on td "1200" at bounding box center [144, 43] width 40 height 19
select select "4458"
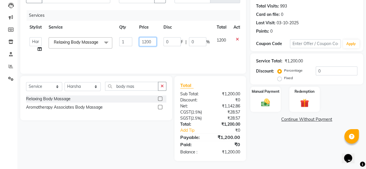
click at [151, 43] on input "1200" at bounding box center [147, 41] width 17 height 9
type input "1500"
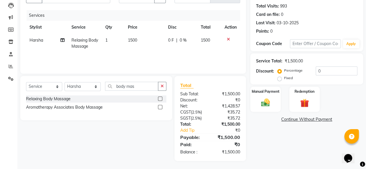
drag, startPoint x: 162, startPoint y: 55, endPoint x: 212, endPoint y: 60, distance: 50.6
click at [164, 55] on div "Services Stylist Service Qty Price Disc Total Action Harsha Relaxing Body Massa…" at bounding box center [133, 39] width 214 height 58
drag, startPoint x: 263, startPoint y: 99, endPoint x: 273, endPoint y: 108, distance: 13.3
click at [263, 100] on img at bounding box center [265, 102] width 15 height 10
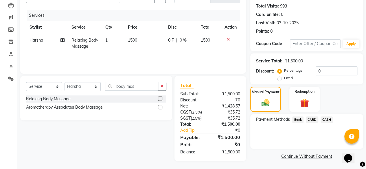
click at [313, 120] on span "CARD" at bounding box center [311, 119] width 12 height 7
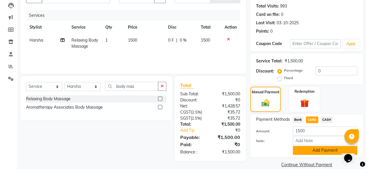
click at [310, 152] on button "Add Payment" at bounding box center [324, 150] width 64 height 9
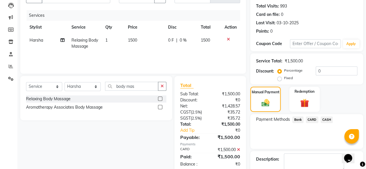
scroll to position [94, 0]
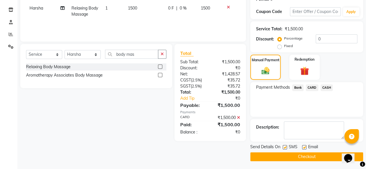
click at [308, 151] on div "Send Details On SMS Email Checkout" at bounding box center [306, 152] width 113 height 17
click at [290, 155] on button "Checkout" at bounding box center [306, 156] width 113 height 9
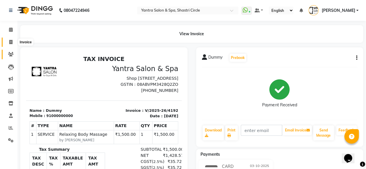
click at [11, 45] on span at bounding box center [11, 42] width 10 height 7
select select "service"
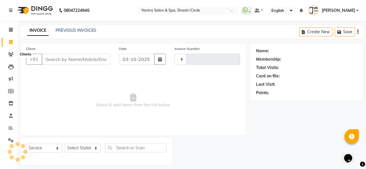
scroll to position [4, 0]
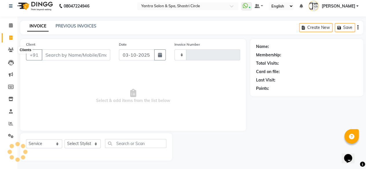
type input "4193"
select select "154"
click at [64, 54] on input "Client" at bounding box center [76, 54] width 68 height 11
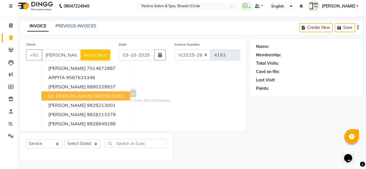
click at [62, 92] on button "Dr. Arpita 9660916265" at bounding box center [85, 95] width 89 height 9
type input "9660916265"
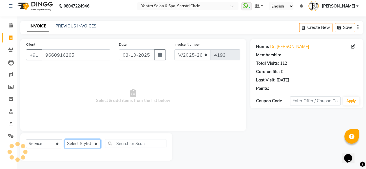
select select "1: Object"
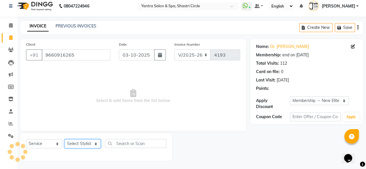
click at [84, 147] on select "Select Stylist Afsana Ajay Arvind ASHA Dimple Harsha Hemlata Latika lucky Manag…" at bounding box center [82, 143] width 36 height 9
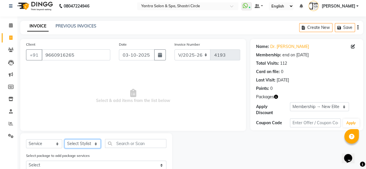
select select "4414"
click at [64, 139] on select "Select Stylist Afsana Ajay Arvind ASHA Dimple Harsha Hemlata Latika lucky Manag…" at bounding box center [82, 143] width 36 height 9
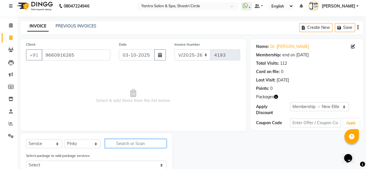
click at [129, 145] on input "text" at bounding box center [135, 143] width 61 height 9
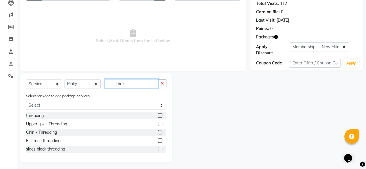
scroll to position [66, 0]
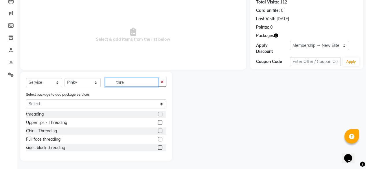
type input "thre"
click at [161, 114] on label at bounding box center [160, 114] width 4 height 4
click at [161, 114] on input "checkbox" at bounding box center [160, 114] width 4 height 4
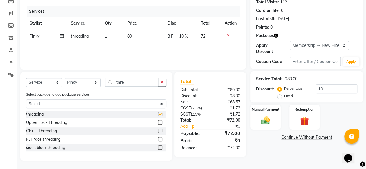
checkbox input "false"
click at [146, 37] on td "80" at bounding box center [144, 36] width 40 height 13
select select "4414"
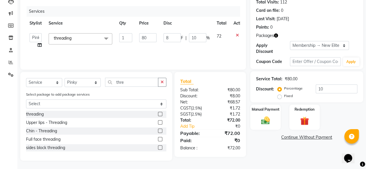
click at [146, 37] on input "80" at bounding box center [147, 37] width 17 height 9
type input "240"
click at [151, 47] on div "Services Stylist Service Qty Price Disc Total Action Afsana Ajay Arvind ASHA Di…" at bounding box center [133, 35] width 214 height 58
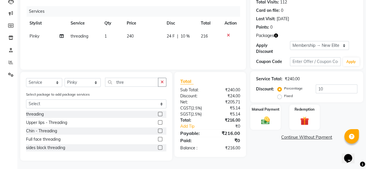
drag, startPoint x: 279, startPoint y: 97, endPoint x: 295, endPoint y: 98, distance: 16.2
click at [284, 97] on label "Fixed" at bounding box center [288, 95] width 9 height 5
click at [279, 97] on input "Fixed" at bounding box center [280, 96] width 4 height 4
radio input "true"
click at [336, 90] on input "10" at bounding box center [336, 88] width 42 height 9
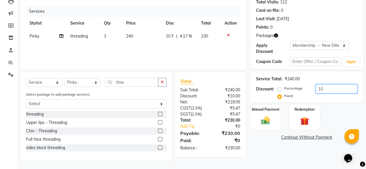
click at [335, 90] on input "10" at bounding box center [336, 88] width 42 height 9
type input "30"
click at [334, 104] on div "Name: Dr. Arpita Membership: end on 23-04-2026 Total Visits: 112 Card on file: …" at bounding box center [308, 69] width 117 height 183
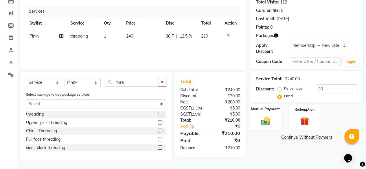
click at [270, 117] on img at bounding box center [265, 120] width 15 height 10
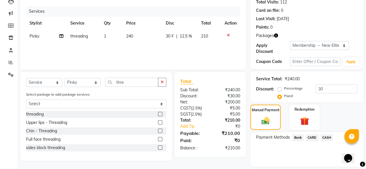
click at [301, 138] on span "Bank" at bounding box center [297, 137] width 11 height 7
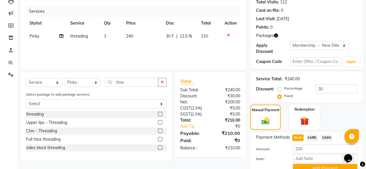
click at [327, 137] on span "CASH" at bounding box center [326, 137] width 12 height 7
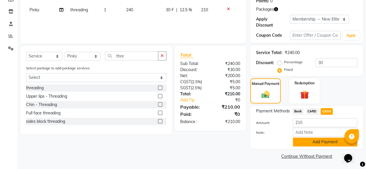
click at [324, 142] on button "Add Payment" at bounding box center [324, 142] width 64 height 9
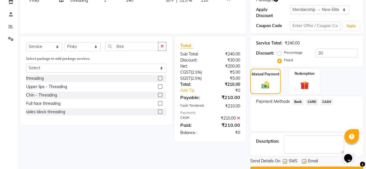
scroll to position [116, 0]
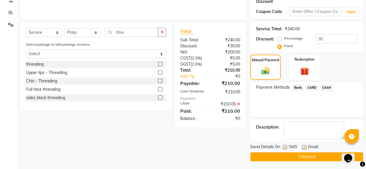
click at [314, 155] on button "Checkout" at bounding box center [306, 156] width 113 height 9
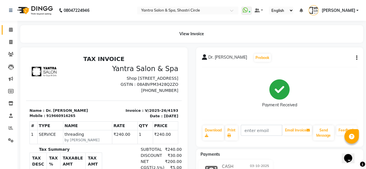
click at [11, 29] on icon at bounding box center [11, 29] width 4 height 4
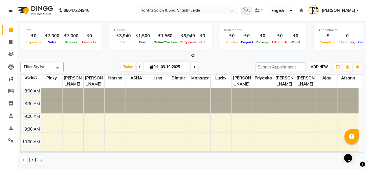
click at [323, 67] on span "ADD NEW" at bounding box center [318, 67] width 17 height 4
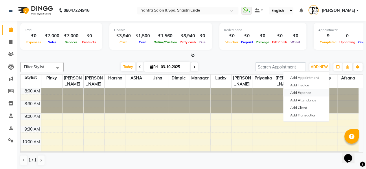
click at [306, 92] on link "Add Expense" at bounding box center [306, 93] width 46 height 8
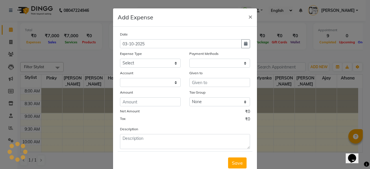
select select "1"
select select "2383"
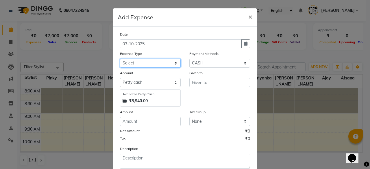
click at [149, 64] on select "Select Advance Salary Bank charges Car maintenance Cash transfer to bank Cash t…" at bounding box center [150, 63] width 61 height 9
select select "25"
click at [120, 59] on select "Select Advance Salary Bank charges Car maintenance Cash transfer to bank Cash t…" at bounding box center [150, 63] width 61 height 9
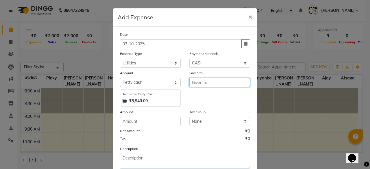
click at [206, 86] on input "text" at bounding box center [219, 82] width 61 height 9
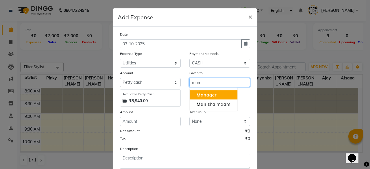
click at [216, 96] on button "Man ager" at bounding box center [214, 94] width 48 height 9
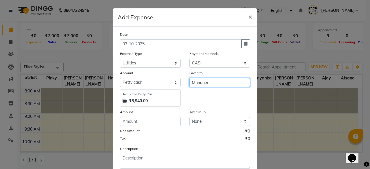
type input "Manager"
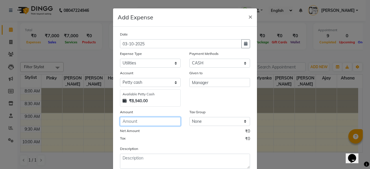
click at [139, 121] on input "number" at bounding box center [150, 121] width 61 height 9
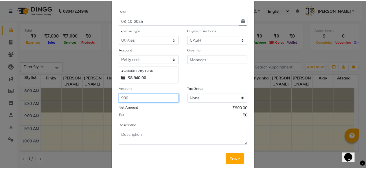
scroll to position [37, 0]
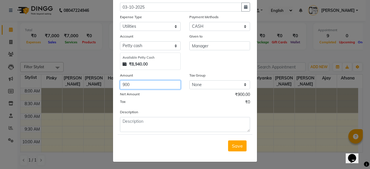
type input "900"
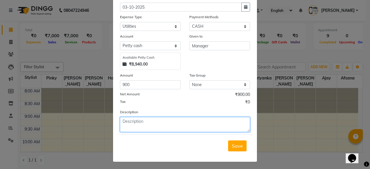
click at [143, 127] on textarea at bounding box center [185, 124] width 130 height 15
type textarea "water bottle"
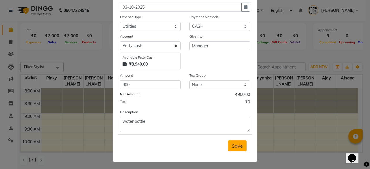
click at [235, 144] on span "Save" at bounding box center [237, 146] width 11 height 6
